Goal: Find contact information: Find contact information

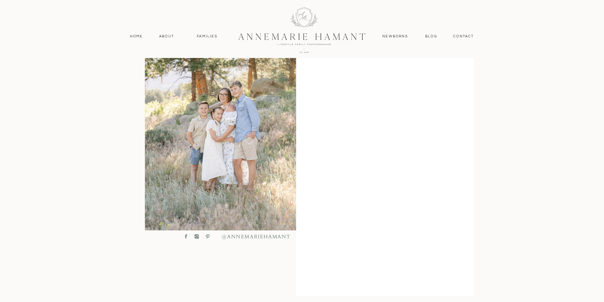
scroll to position [190, 0]
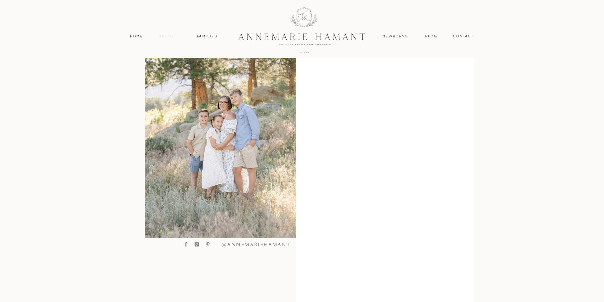
click at [171, 36] on nav "About" at bounding box center [167, 37] width 18 height 6
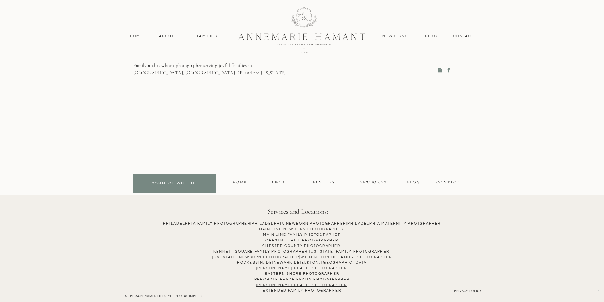
scroll to position [1712, 0]
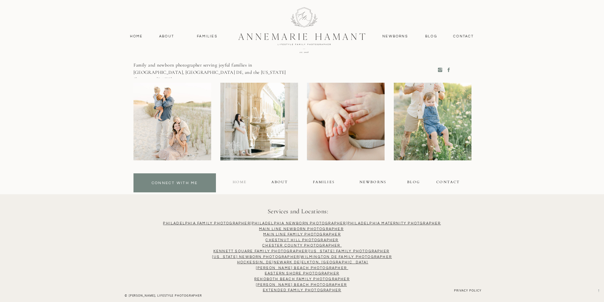
click at [244, 181] on div "Home" at bounding box center [239, 182] width 13 height 7
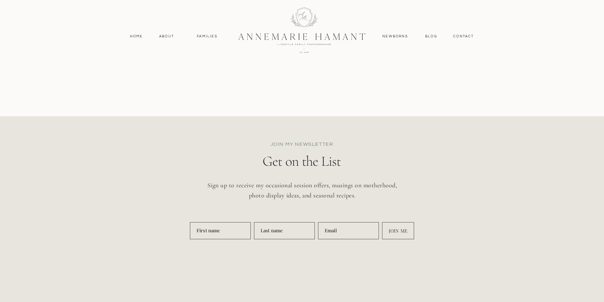
scroll to position [2785, 0]
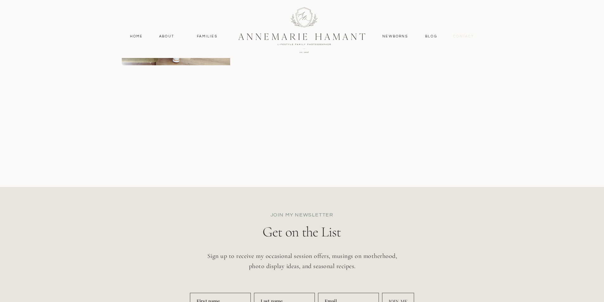
click at [461, 36] on nav "contact" at bounding box center [464, 37] width 28 height 6
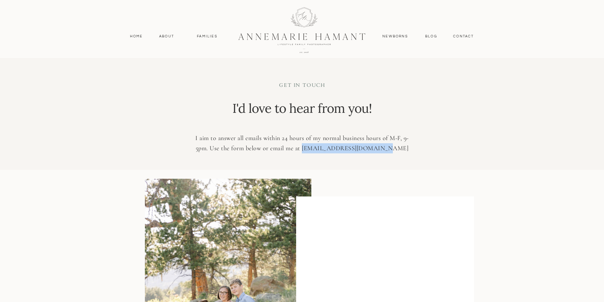
drag, startPoint x: 397, startPoint y: 148, endPoint x: 318, endPoint y: 150, distance: 78.9
click at [318, 150] on p "I aim to answer all emails within 24 hours of my normal business hours of M-F, …" at bounding box center [302, 143] width 225 height 21
copy p "[EMAIL_ADDRESS][DOMAIN_NAME]"
